Goal: Leave review/rating: Share an evaluation or opinion about a product, service, or content

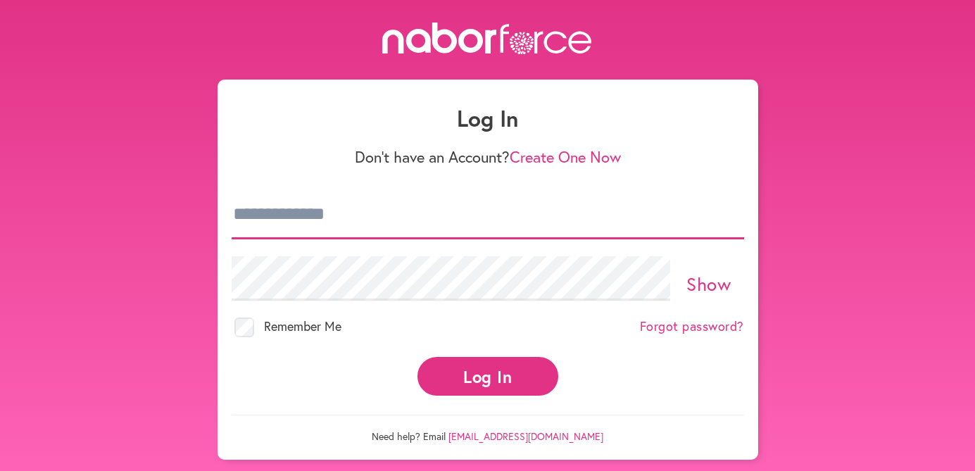
type input "**********"
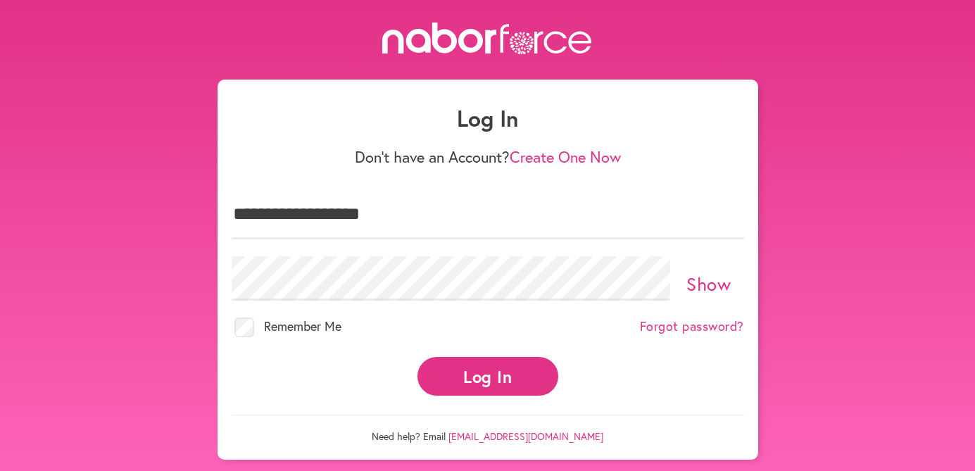
click at [491, 375] on button "Log In" at bounding box center [487, 376] width 141 height 39
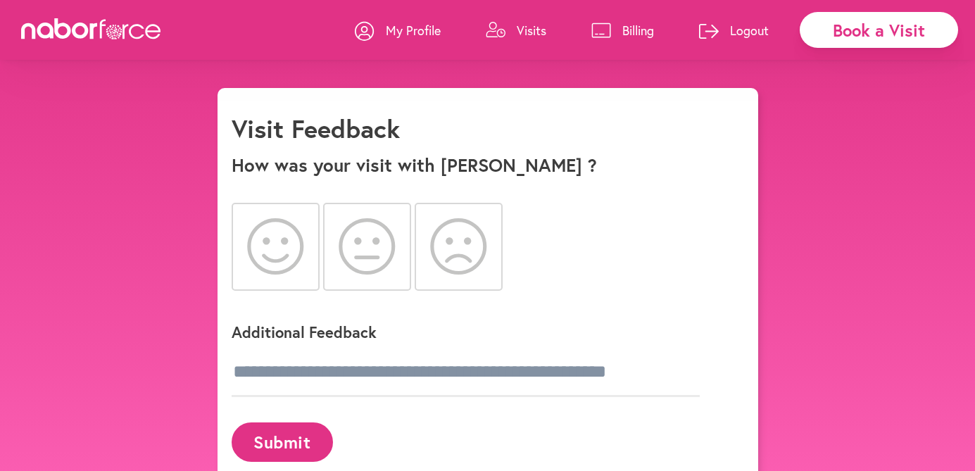
click at [282, 254] on icon at bounding box center [275, 246] width 57 height 56
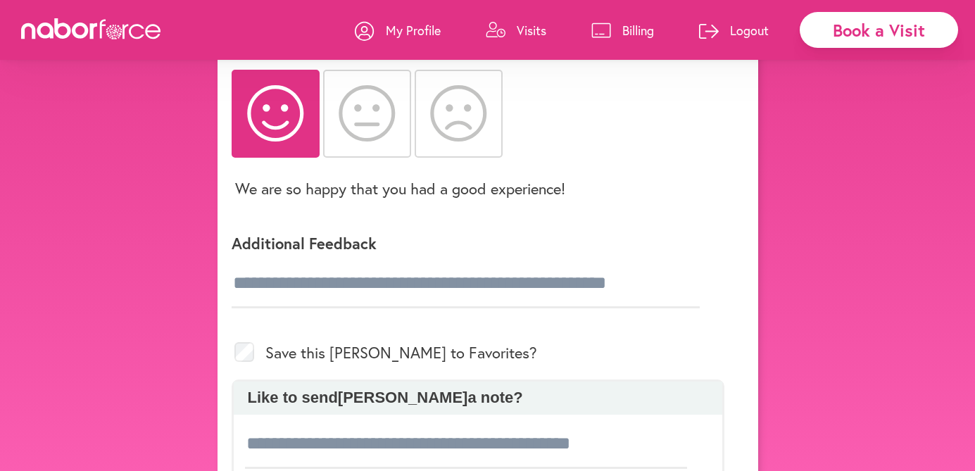
scroll to position [135, 0]
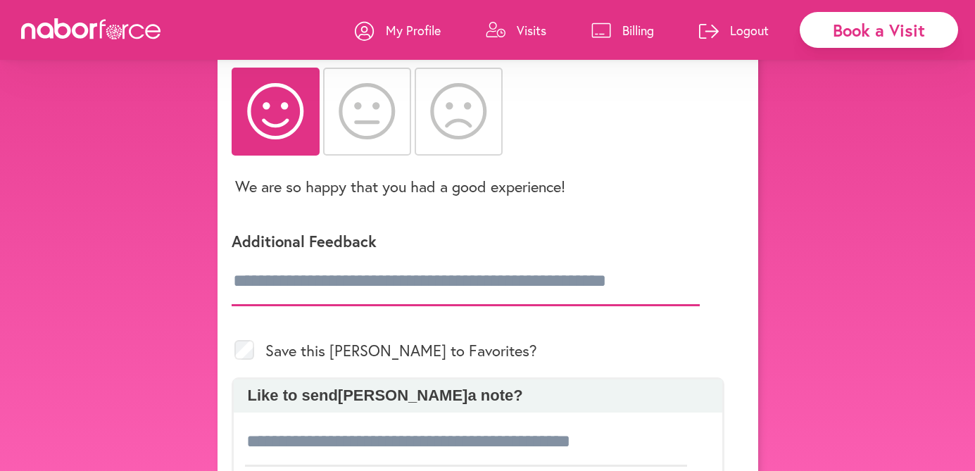
click at [357, 283] on input "text" at bounding box center [466, 281] width 468 height 49
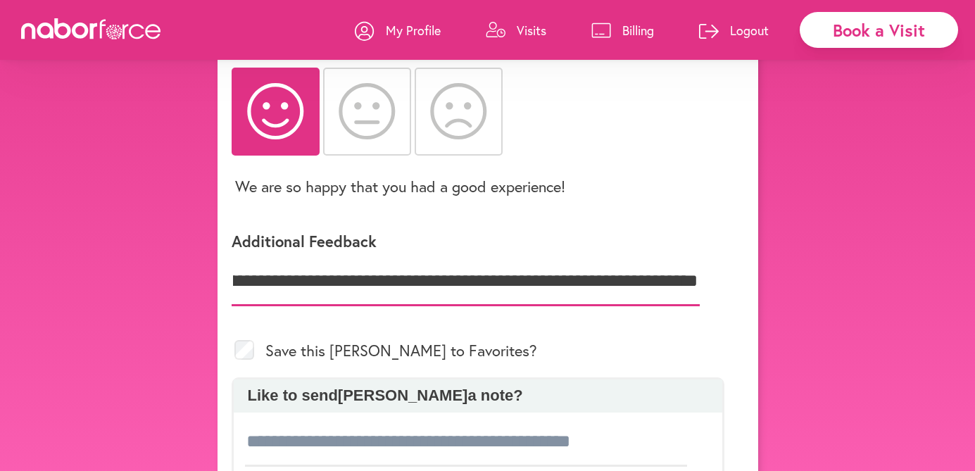
scroll to position [0, 391]
click at [647, 281] on input "**********" at bounding box center [466, 281] width 468 height 49
click at [697, 282] on input "**********" at bounding box center [466, 281] width 468 height 49
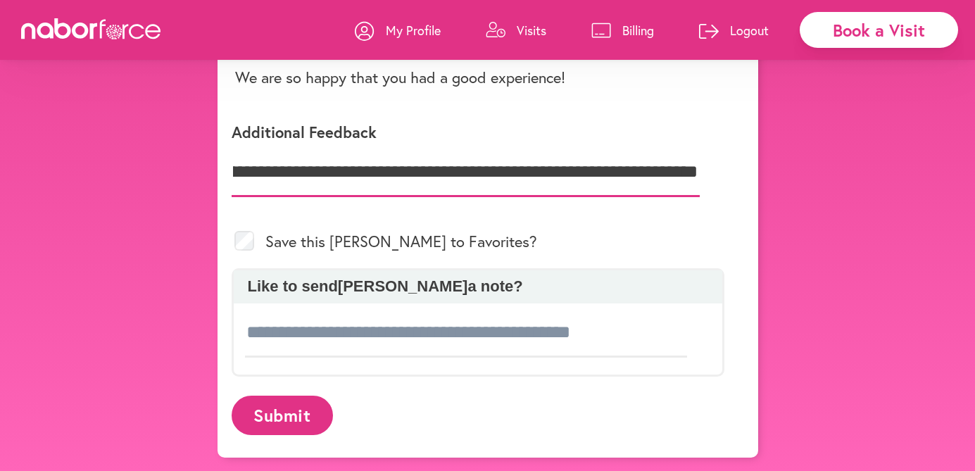
scroll to position [244, 0]
type input "**********"
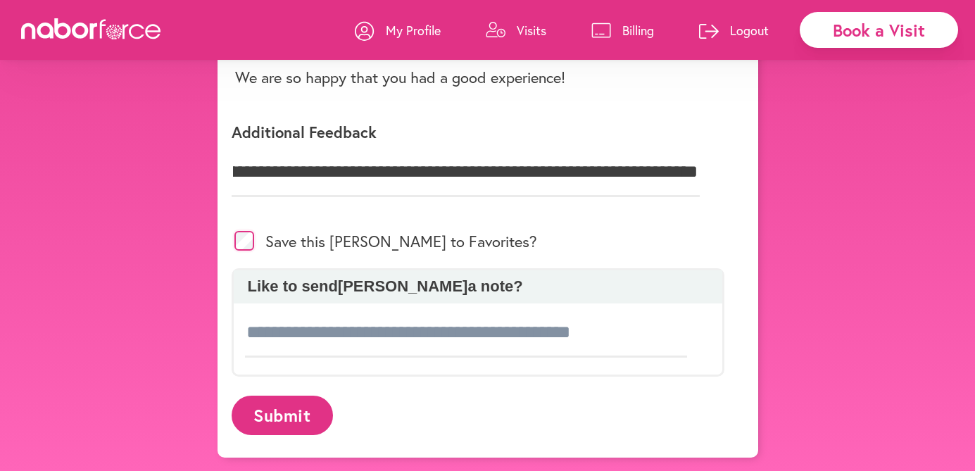
scroll to position [0, 0]
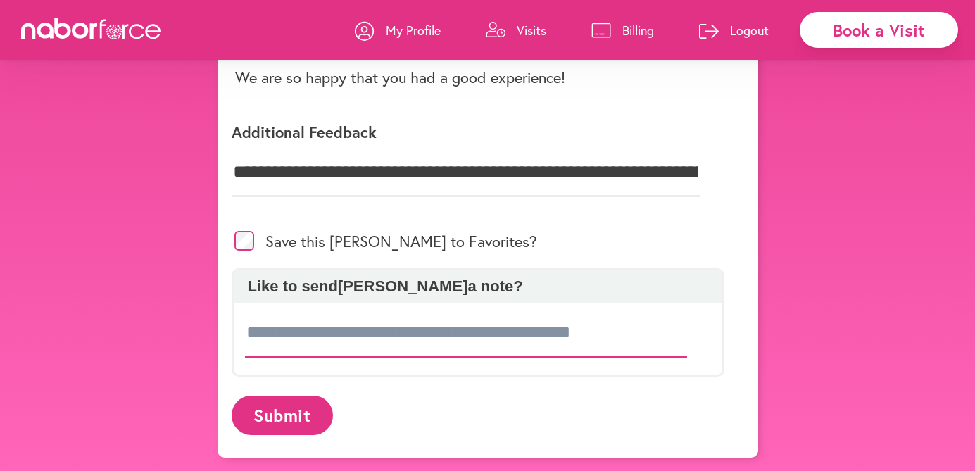
click at [454, 323] on input at bounding box center [466, 332] width 443 height 49
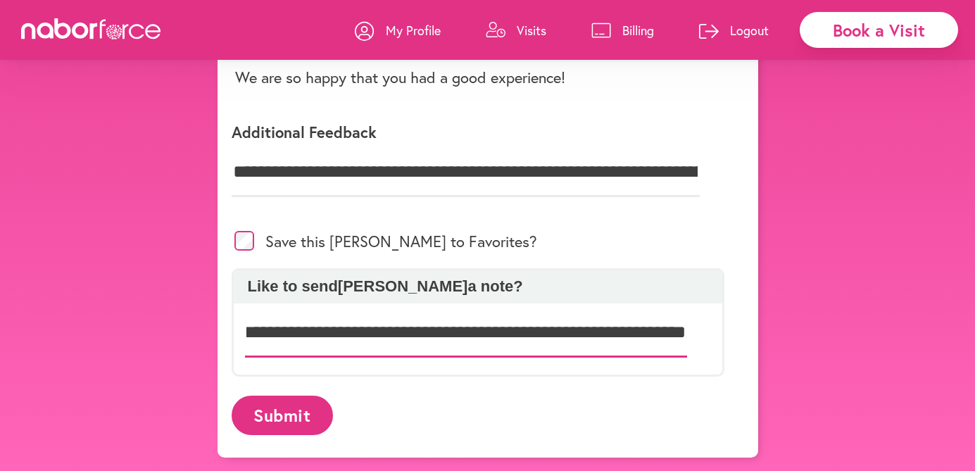
scroll to position [0, 76]
type input "**********"
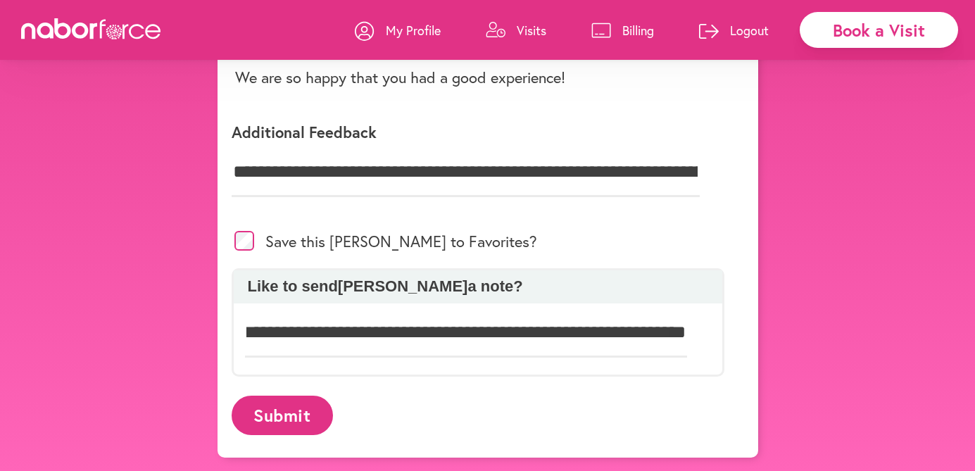
click at [296, 415] on button "Submit" at bounding box center [282, 415] width 101 height 39
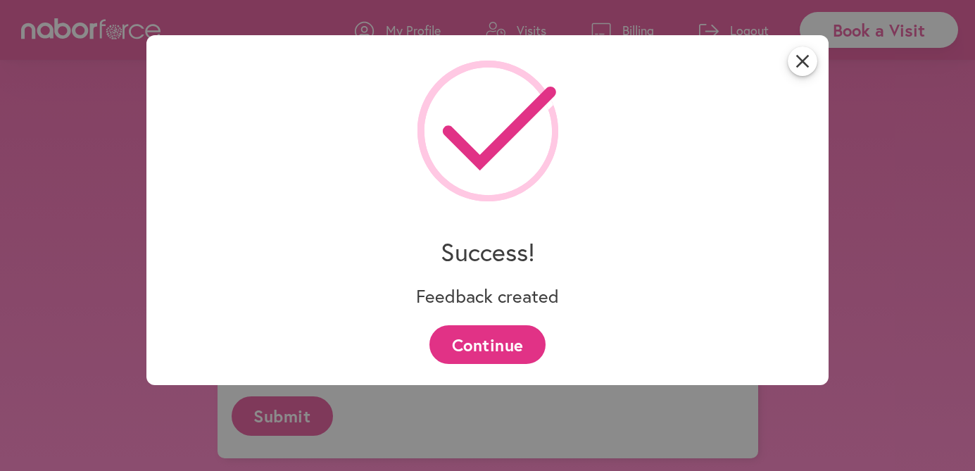
scroll to position [244, 0]
click at [519, 327] on button "Continue" at bounding box center [487, 344] width 116 height 39
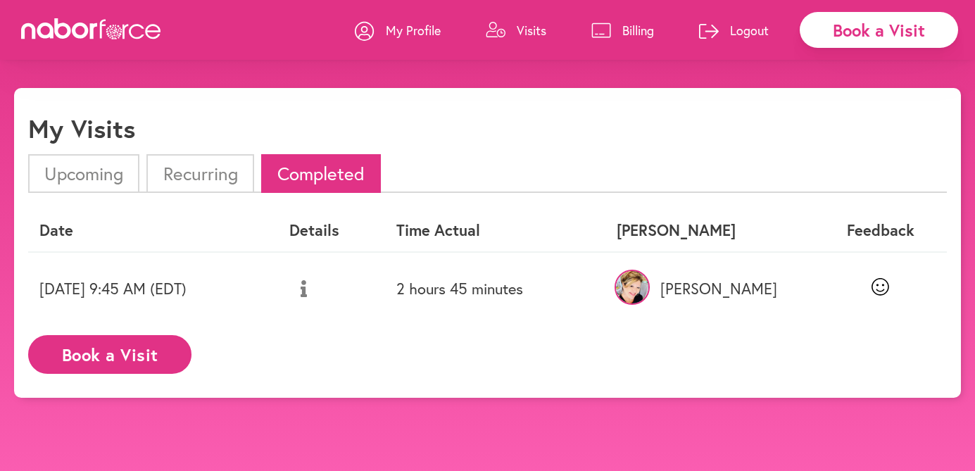
click at [882, 287] on icon at bounding box center [880, 287] width 18 height 18
click at [318, 291] on button at bounding box center [303, 288] width 29 height 35
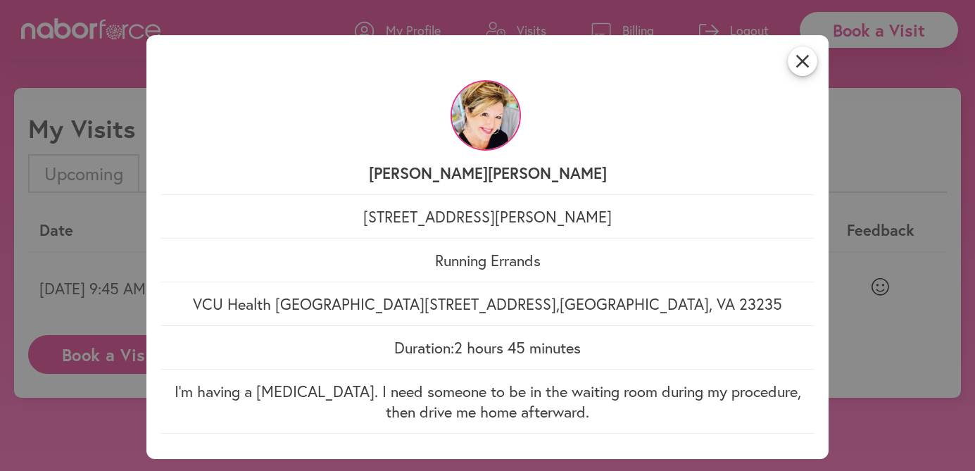
scroll to position [8, 0]
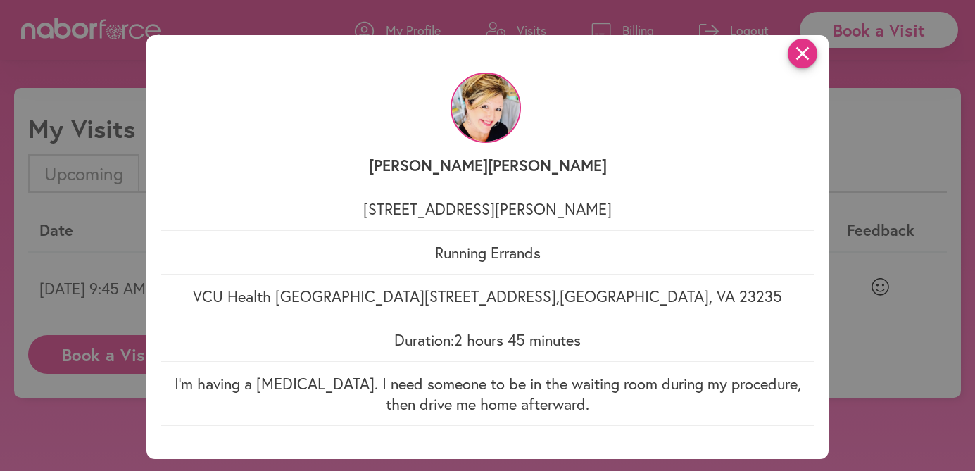
click at [794, 46] on icon "close" at bounding box center [803, 54] width 30 height 30
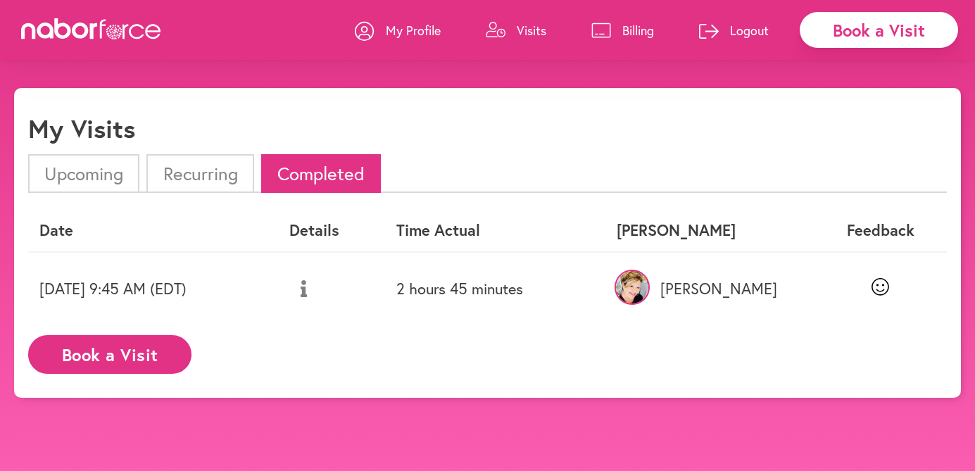
click at [619, 31] on link "Billing" at bounding box center [622, 30] width 63 height 42
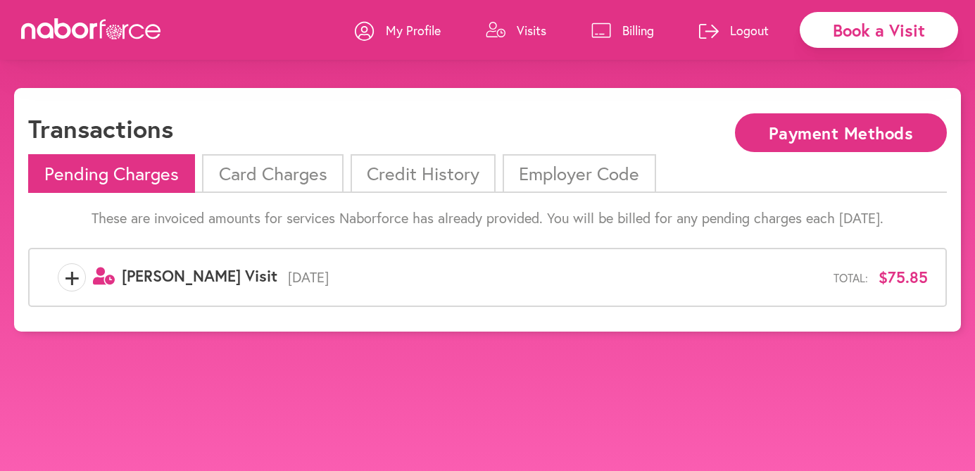
click at [291, 179] on li "Card Charges" at bounding box center [272, 173] width 141 height 39
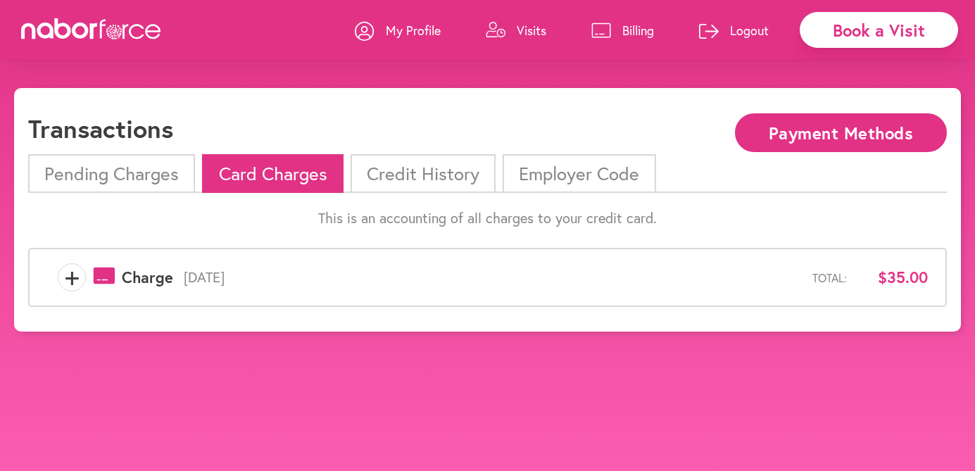
click at [400, 182] on li "Credit History" at bounding box center [422, 173] width 145 height 39
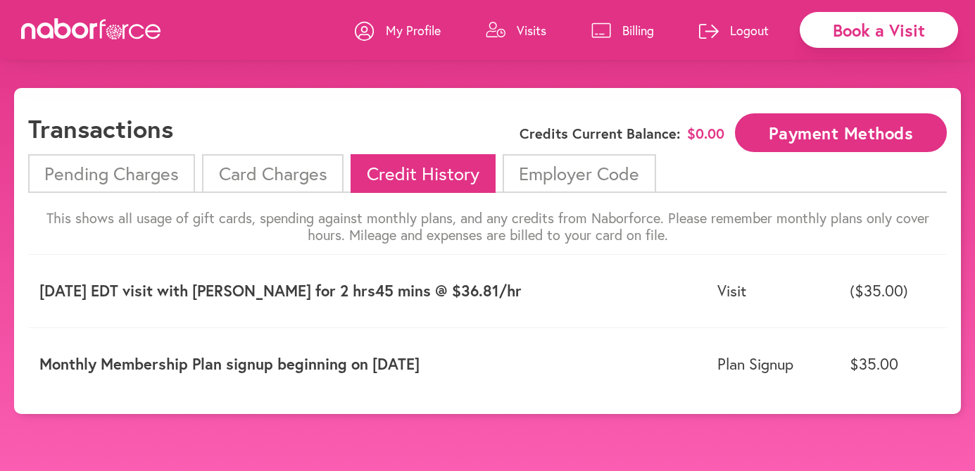
click at [741, 29] on p "Logout" at bounding box center [749, 30] width 39 height 17
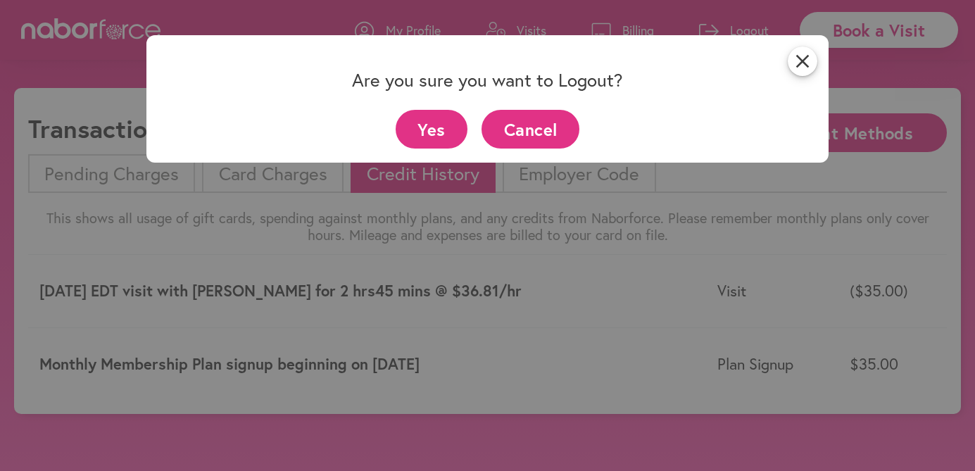
click at [446, 130] on button "Yes" at bounding box center [432, 129] width 72 height 39
